Goal: Task Accomplishment & Management: Use online tool/utility

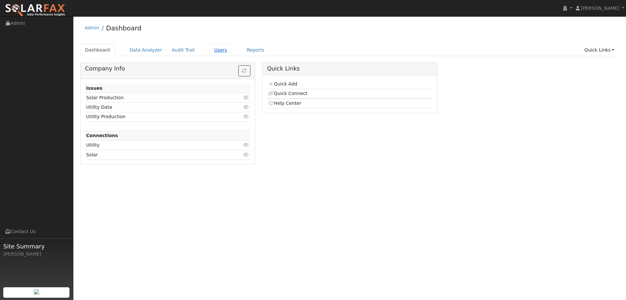
click at [209, 52] on link "Users" at bounding box center [220, 50] width 23 height 12
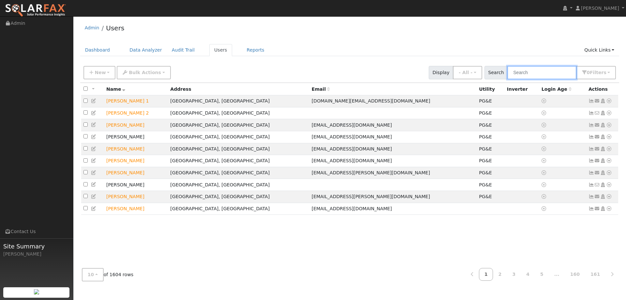
click at [535, 72] on input "text" at bounding box center [542, 72] width 69 height 13
paste input "Debra Duering"
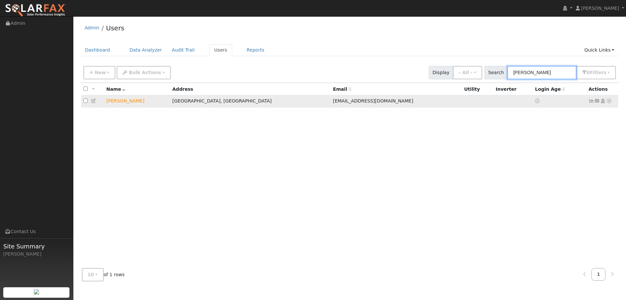
type input "Debra Duering"
click at [609, 102] on icon at bounding box center [609, 101] width 6 height 5
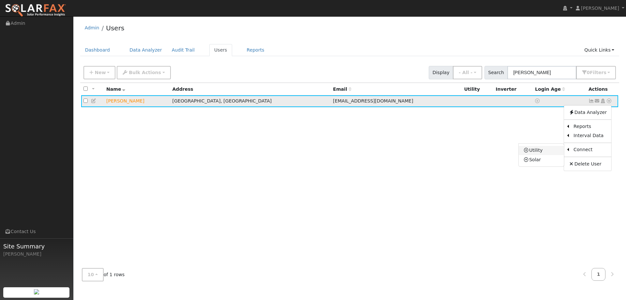
click at [552, 151] on link "Utility" at bounding box center [541, 150] width 45 height 9
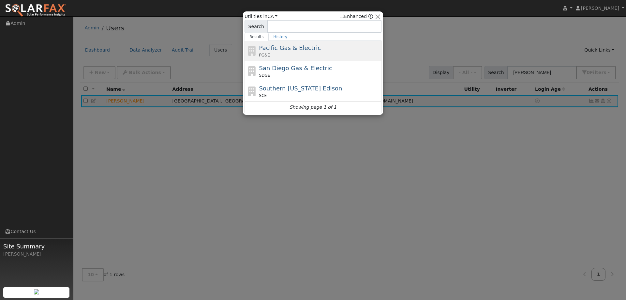
click at [342, 47] on div "Pacific Gas & Electric PG&E" at bounding box center [319, 50] width 121 height 15
